Goal: Transaction & Acquisition: Purchase product/service

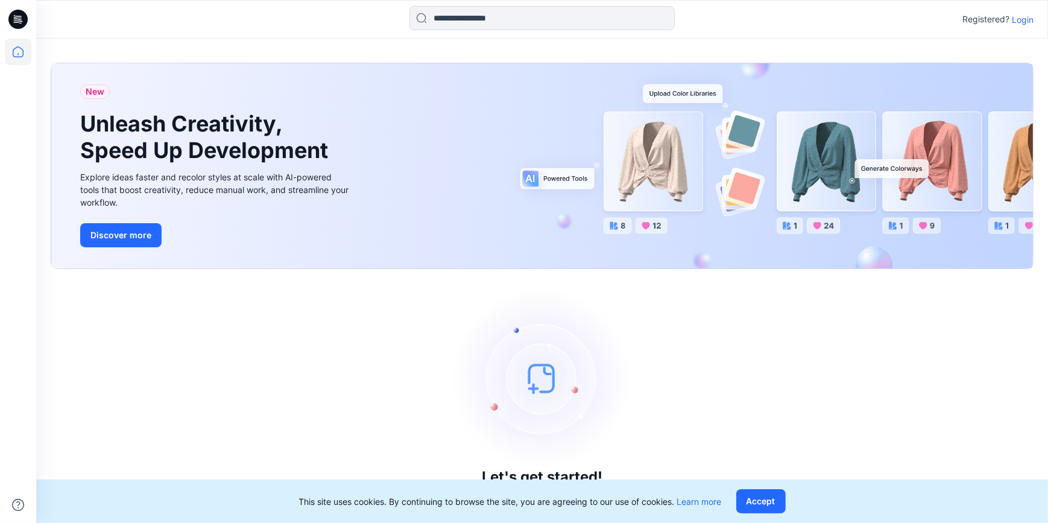
click at [1032, 24] on p "Login" at bounding box center [1023, 19] width 22 height 13
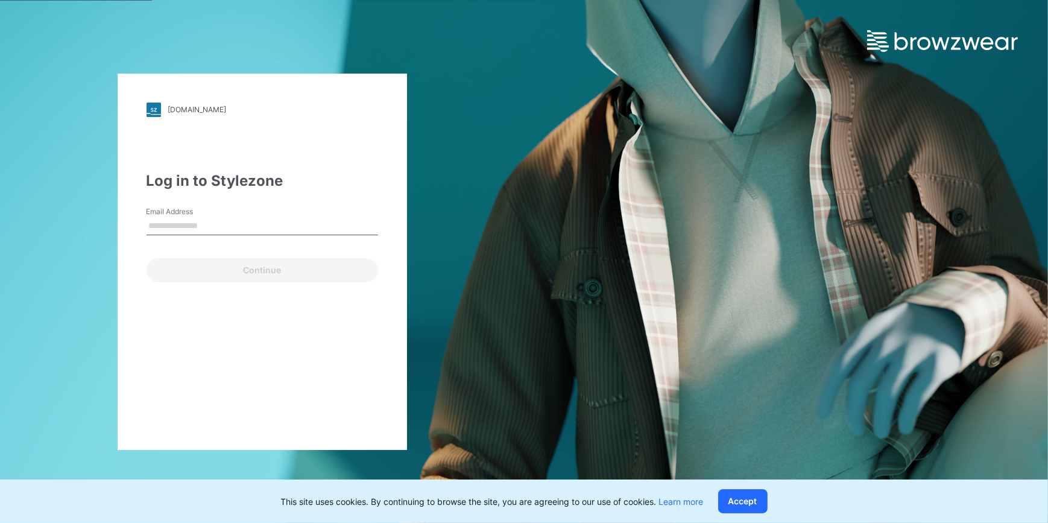
click at [201, 223] on input "Email Address" at bounding box center [263, 226] width 232 height 18
type input "**********"
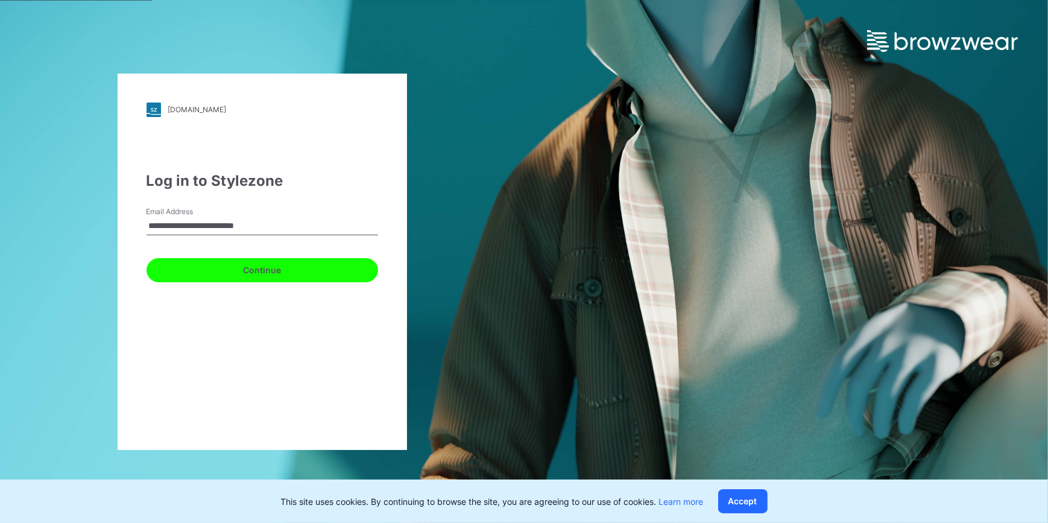
click at [242, 271] on button "Continue" at bounding box center [263, 270] width 232 height 24
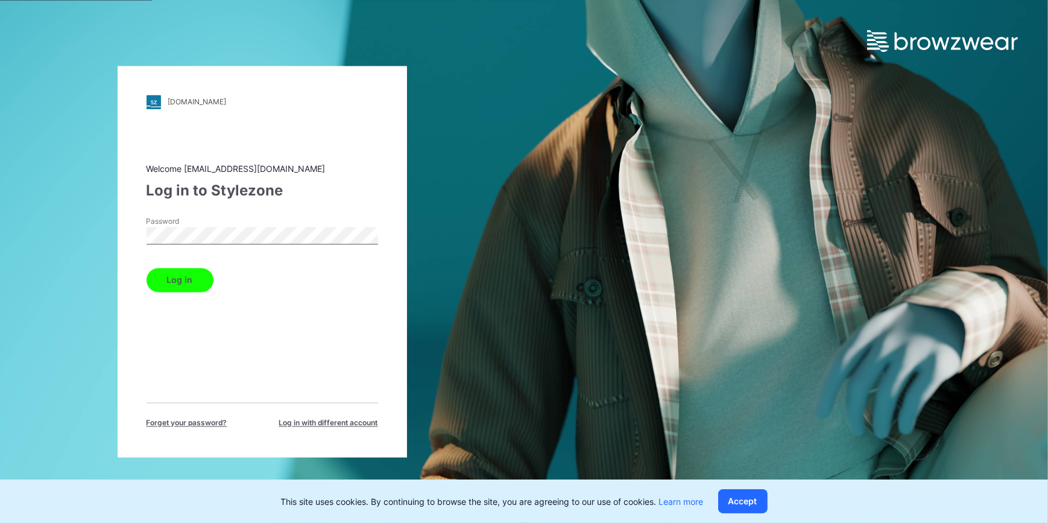
click at [198, 276] on button "Log in" at bounding box center [180, 280] width 67 height 24
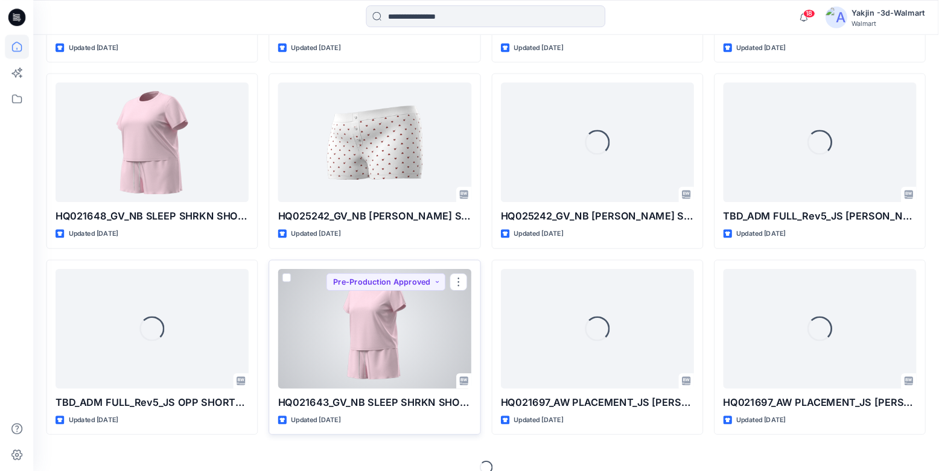
scroll to position [542, 0]
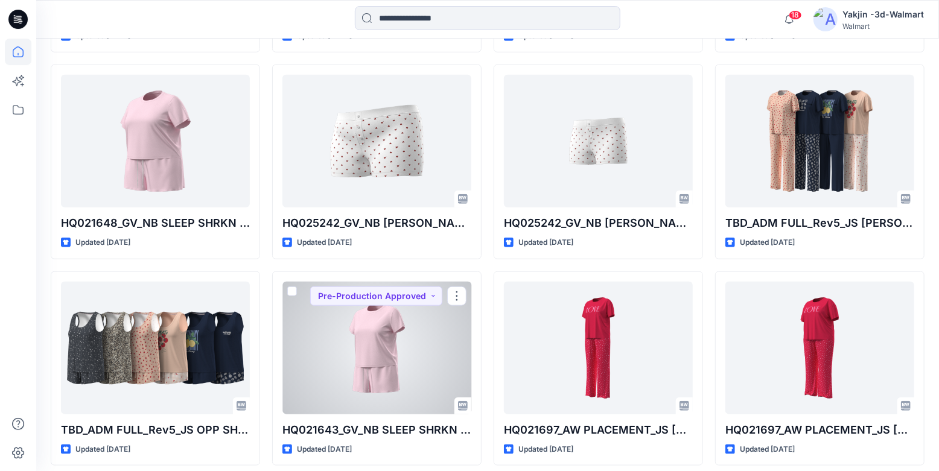
click at [390, 340] on div at bounding box center [376, 348] width 189 height 133
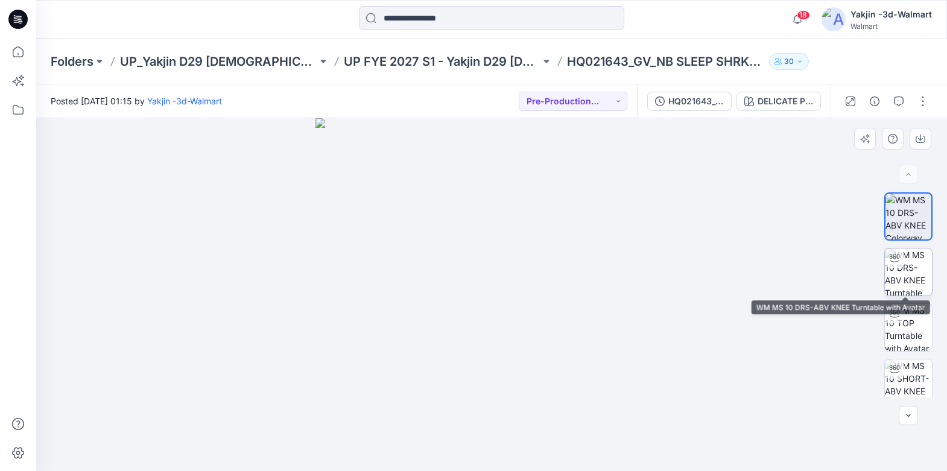
click at [910, 272] on img at bounding box center [908, 272] width 47 height 47
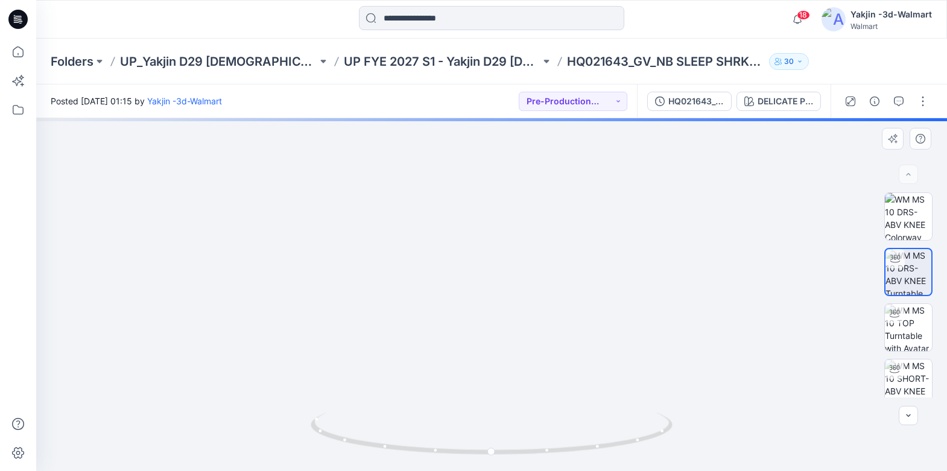
drag, startPoint x: 543, startPoint y: 176, endPoint x: 549, endPoint y: 286, distance: 110.5
click at [547, 296] on img at bounding box center [491, 203] width 785 height 534
